Goal: Task Accomplishment & Management: Complete application form

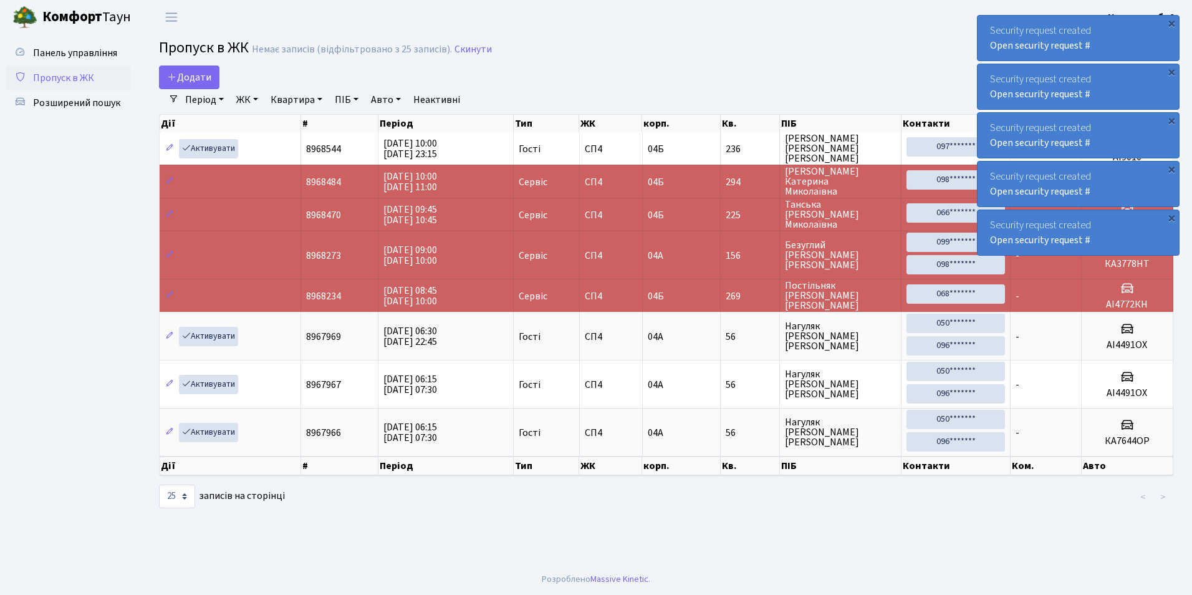
select select "25"
click at [186, 77] on span "Додати" at bounding box center [189, 77] width 44 height 14
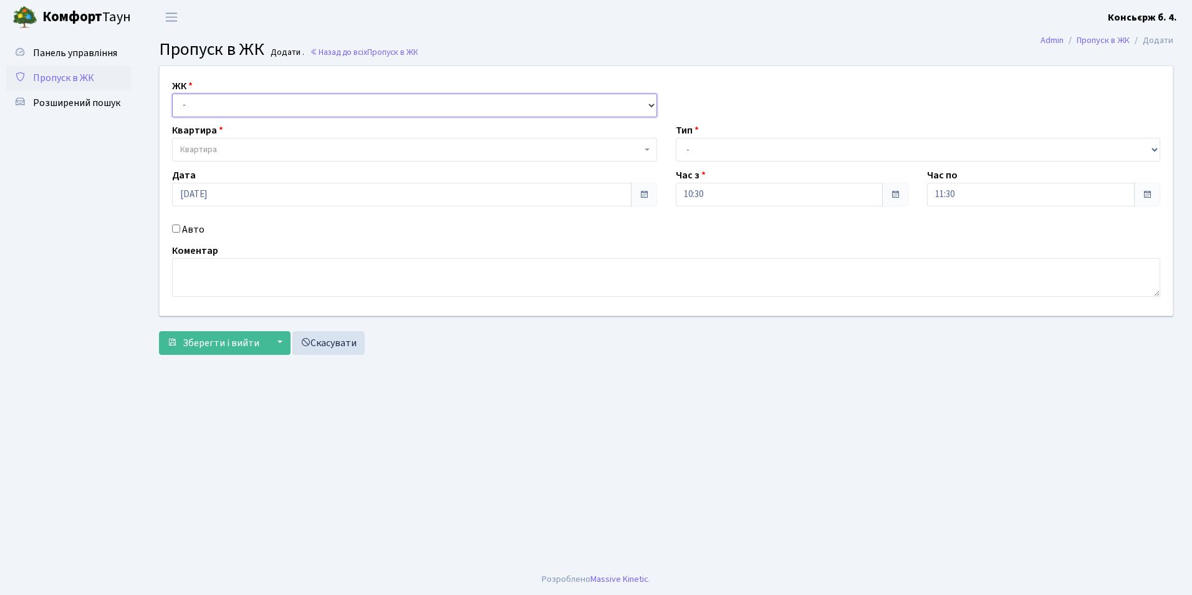
click at [203, 105] on select "- СП4, Столичне шосе, 5" at bounding box center [414, 106] width 485 height 24
select select "325"
click at [172, 94] on select "- СП4, Столичне шосе, 5" at bounding box center [414, 106] width 485 height 24
select select
click at [200, 150] on span "Квартира" at bounding box center [198, 149] width 37 height 12
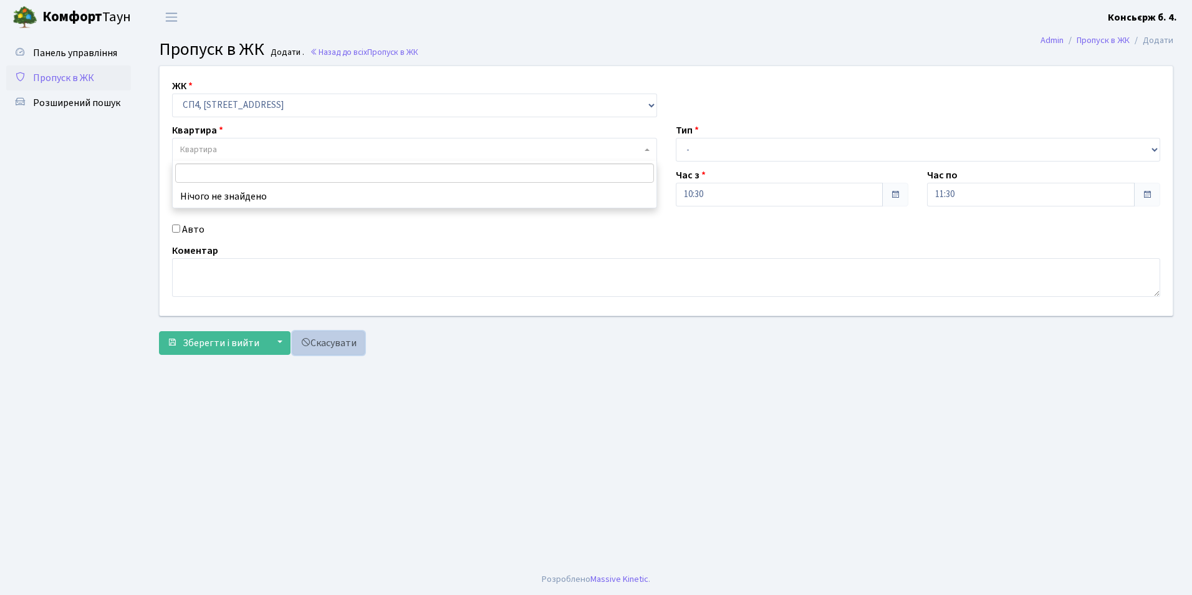
click at [338, 343] on link "Скасувати" at bounding box center [328, 343] width 72 height 24
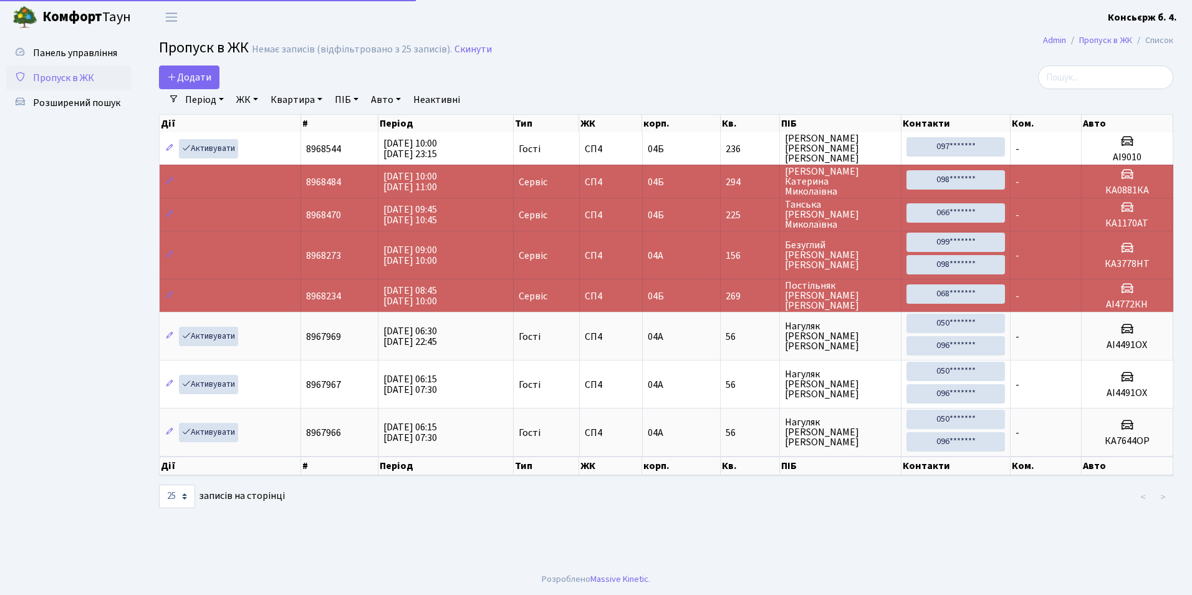
select select "25"
